Goal: Transaction & Acquisition: Purchase product/service

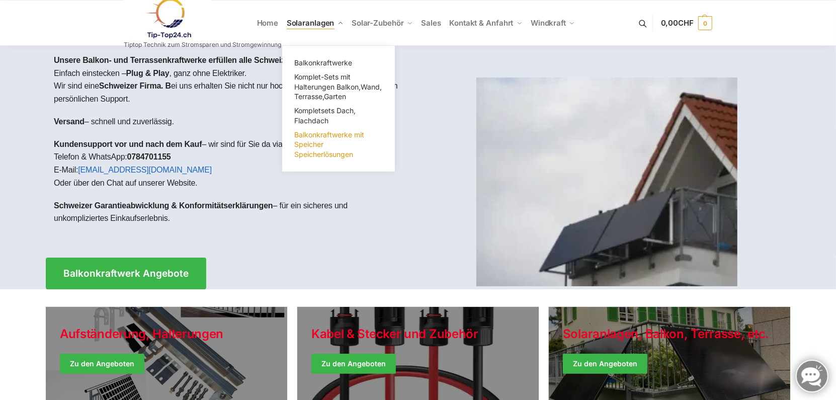
click at [325, 146] on link "Balkonkraftwerke mit Speicher Speicherlösungen" at bounding box center [338, 145] width 101 height 34
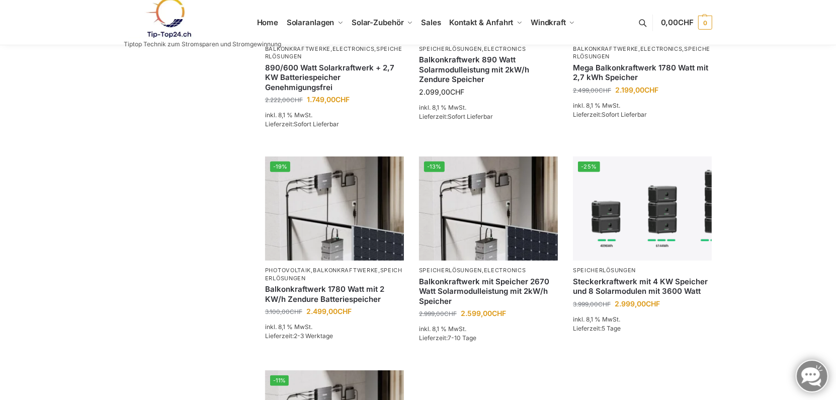
scroll to position [453, 0]
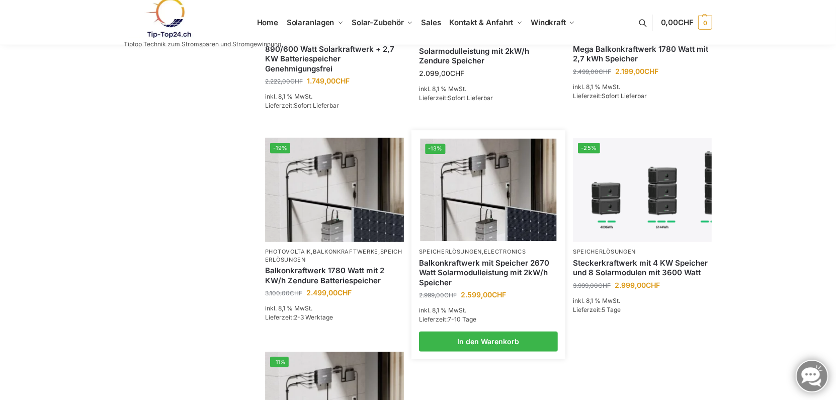
click at [491, 258] on link "Balkonkraftwerk mit Speicher 2670 Watt Solarmodulleistung mit 2kW/h Speicher" at bounding box center [488, 273] width 139 height 30
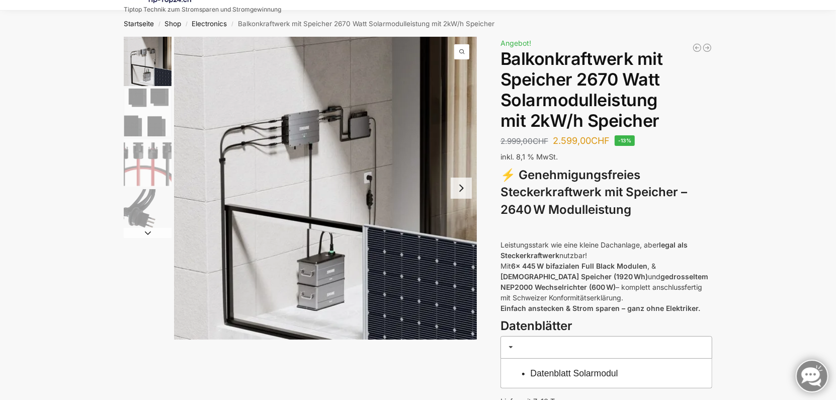
scroll to position [50, 0]
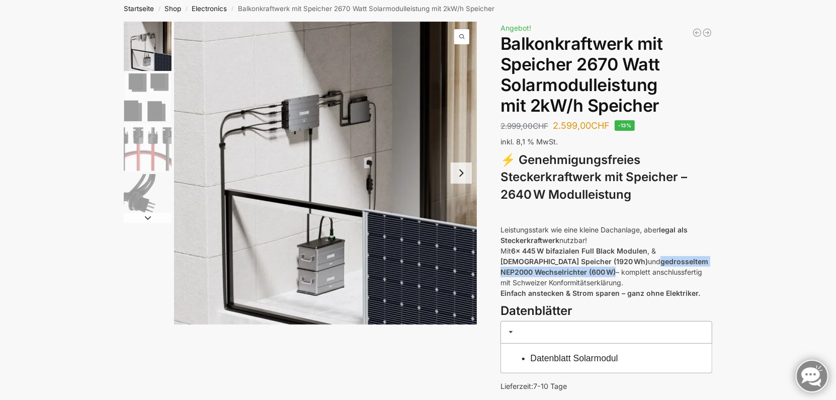
drag, startPoint x: 581, startPoint y: 271, endPoint x: 585, endPoint y: 262, distance: 9.9
click at [585, 262] on p "Leistungsstark wie eine kleine Dachanlage, aber legal als Steckerkraftwerk nutz…" at bounding box center [606, 261] width 212 height 74
